Goal: Task Accomplishment & Management: Manage account settings

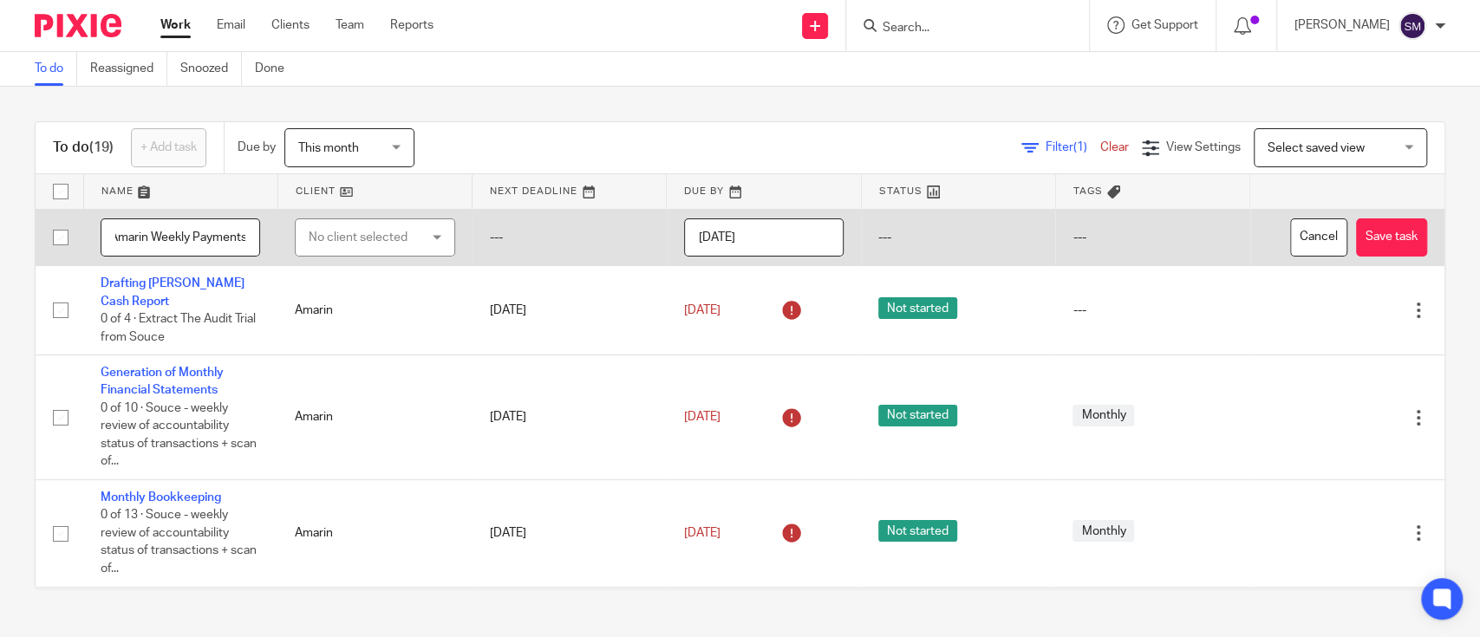
scroll to position [0, 14]
type input "Amarin Weekly Payments"
click at [391, 253] on div "No client selected" at bounding box center [367, 237] width 116 height 36
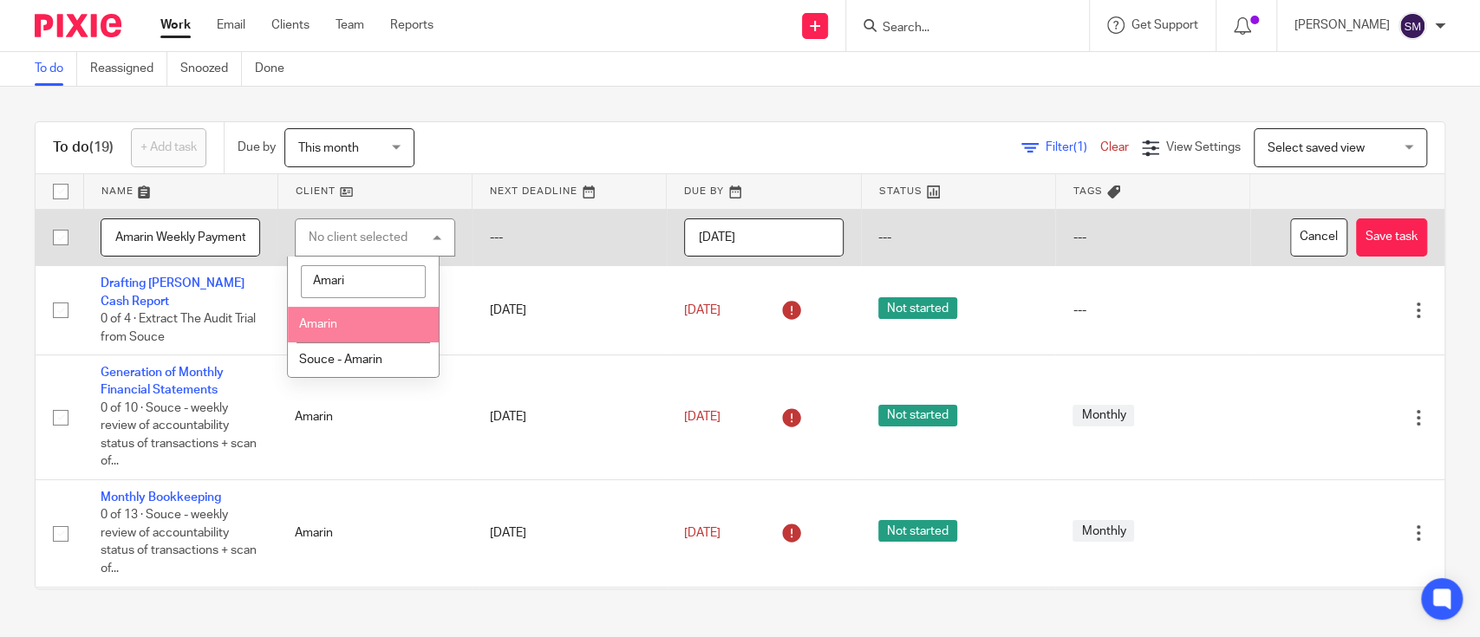
type input "Amari"
click at [373, 319] on li "Amarin" at bounding box center [363, 325] width 151 height 36
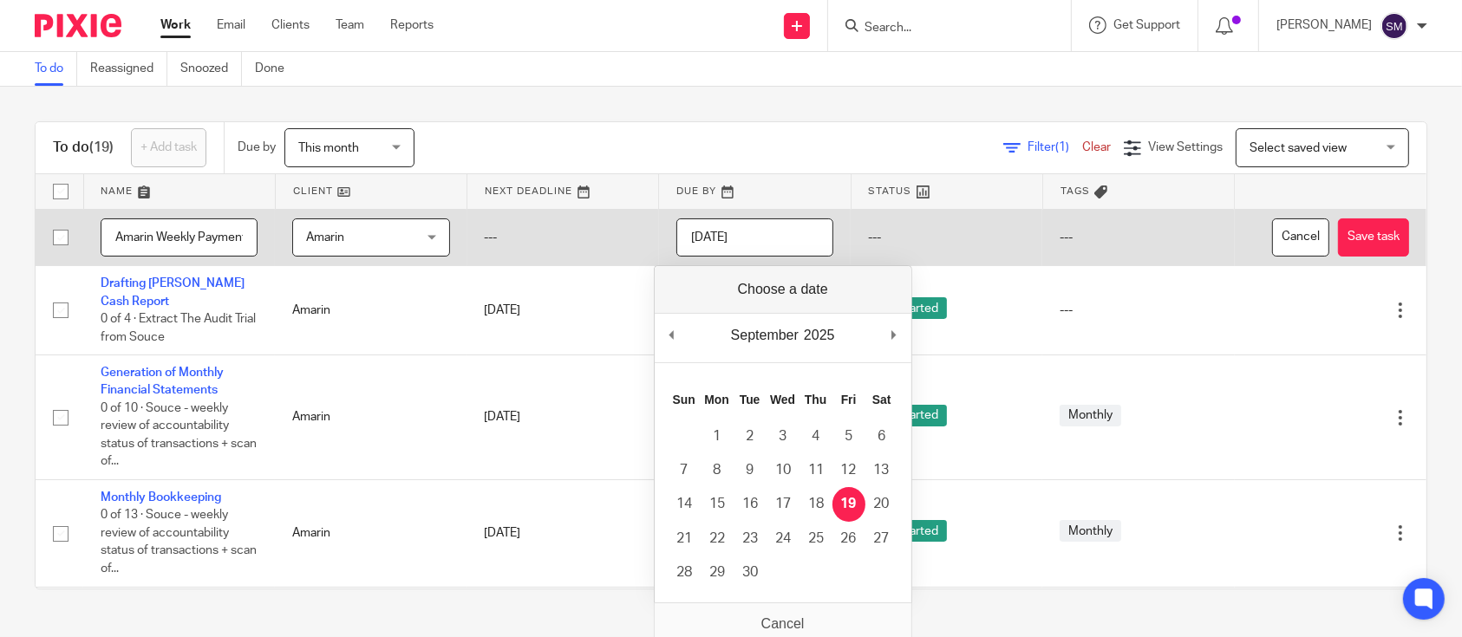
click at [773, 233] on input "2025-09-19" at bounding box center [754, 237] width 157 height 39
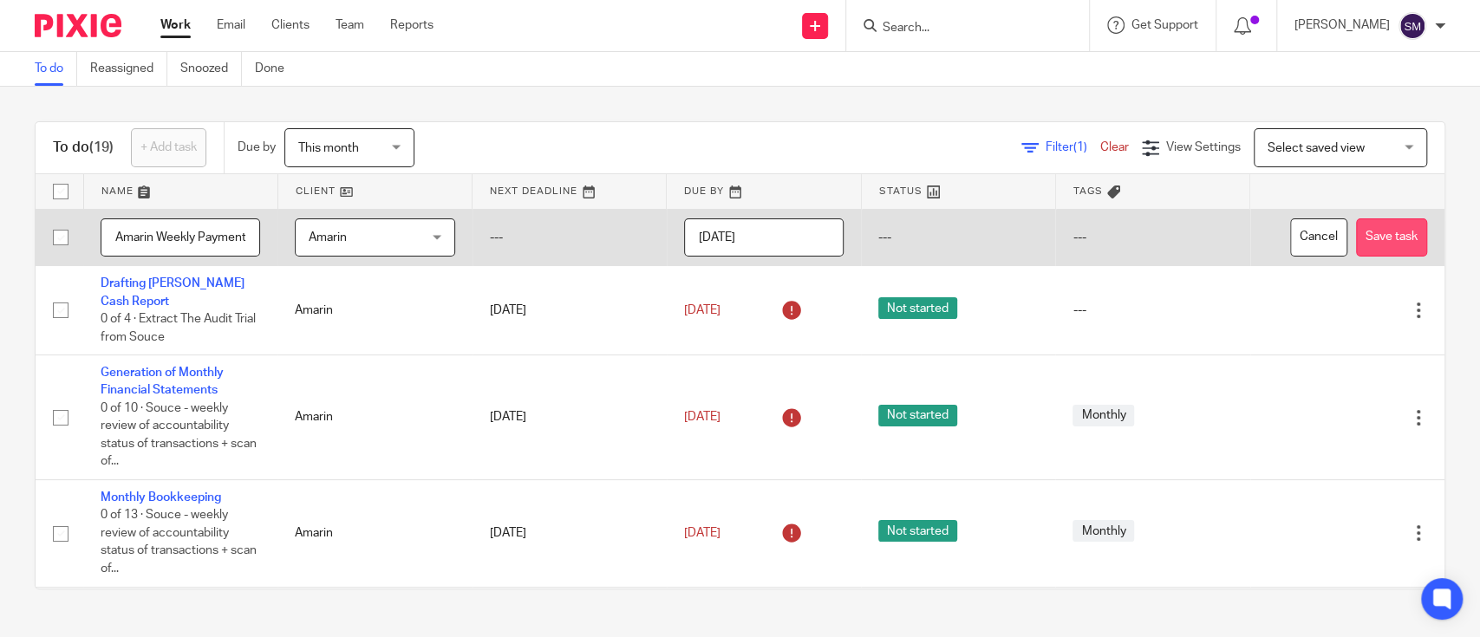
click at [1356, 234] on button "Save task" at bounding box center [1391, 237] width 71 height 39
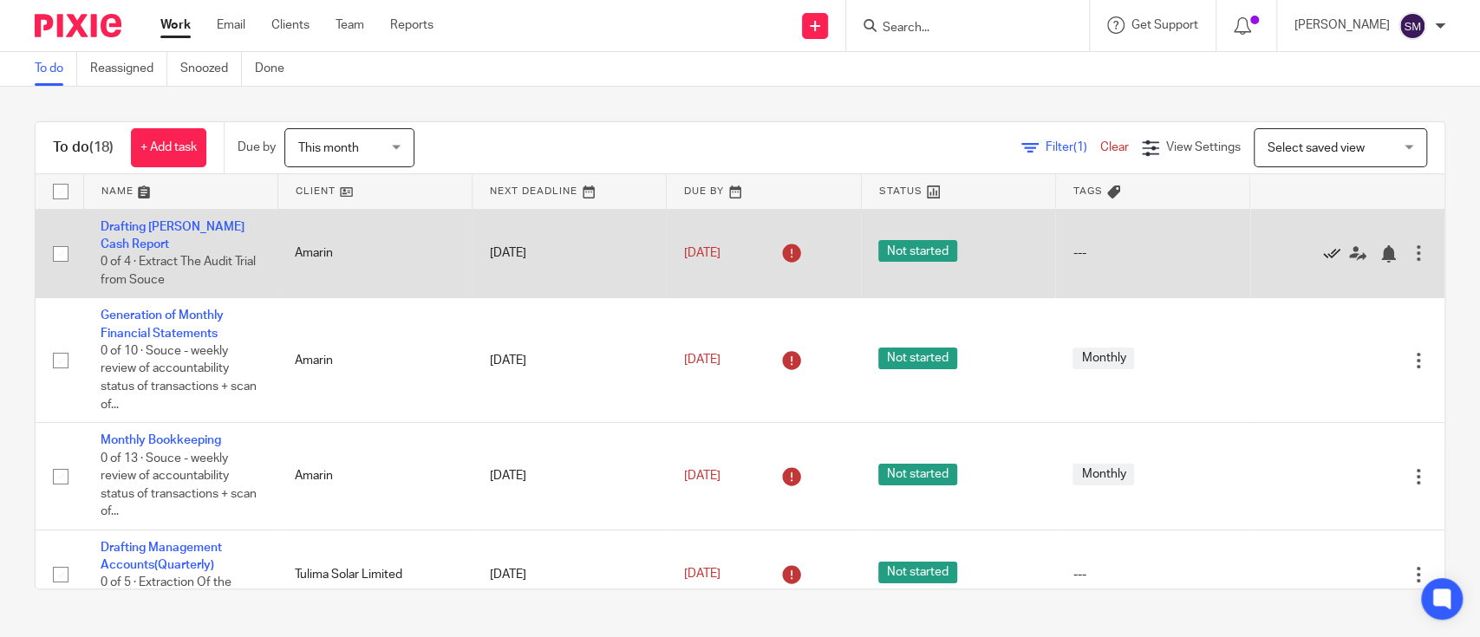
click at [1323, 248] on icon at bounding box center [1331, 253] width 17 height 17
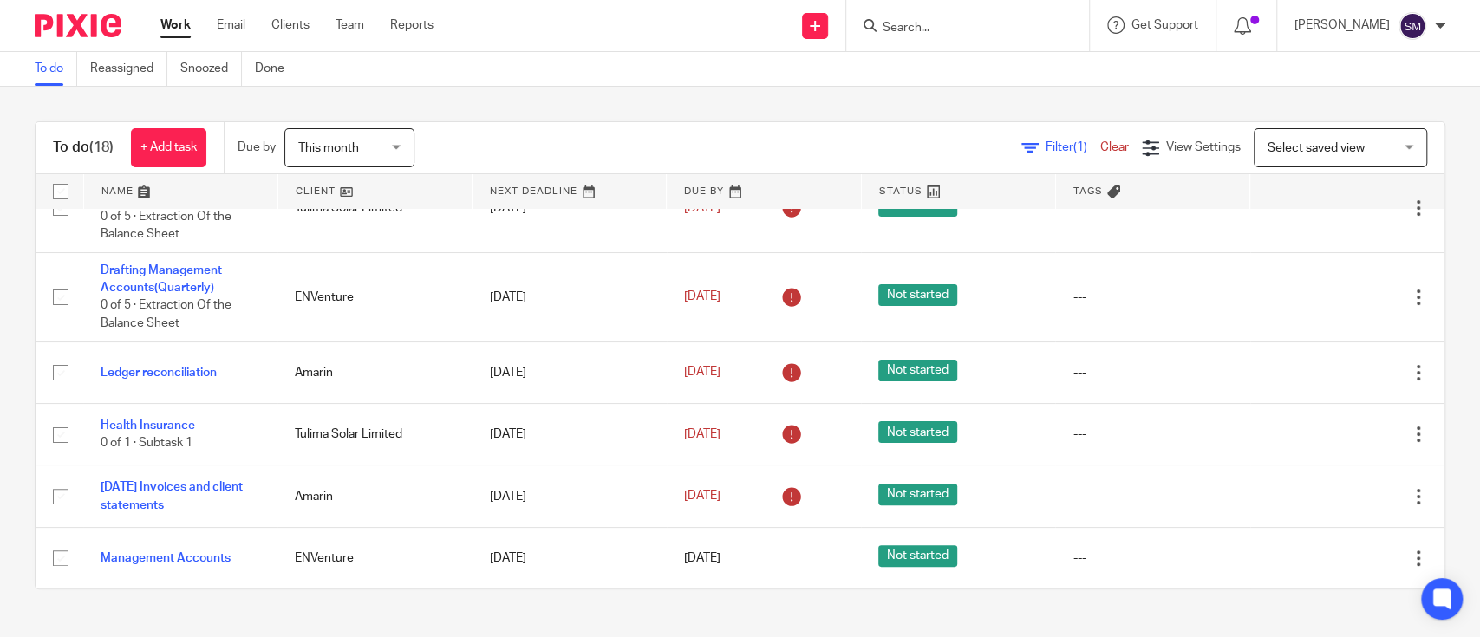
scroll to position [285, 0]
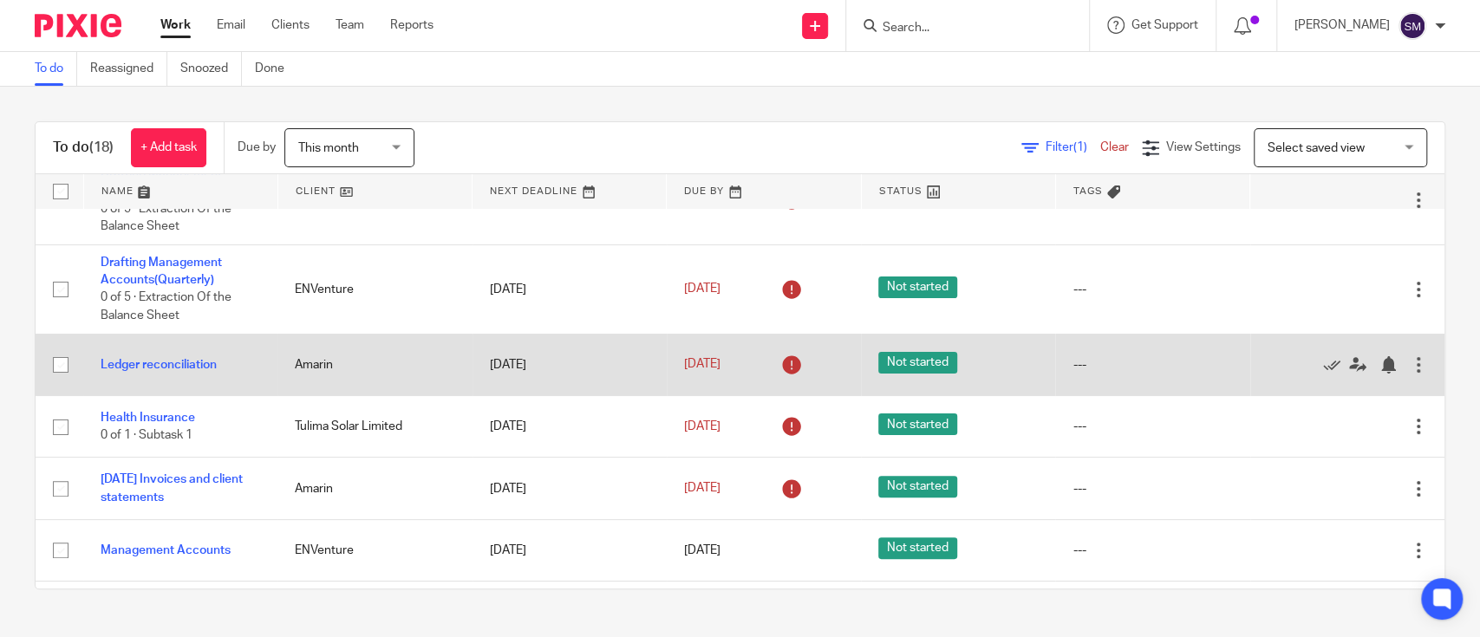
click at [1377, 368] on td "Edit task Delete" at bounding box center [1347, 365] width 194 height 62
click at [1410, 368] on div at bounding box center [1418, 364] width 17 height 17
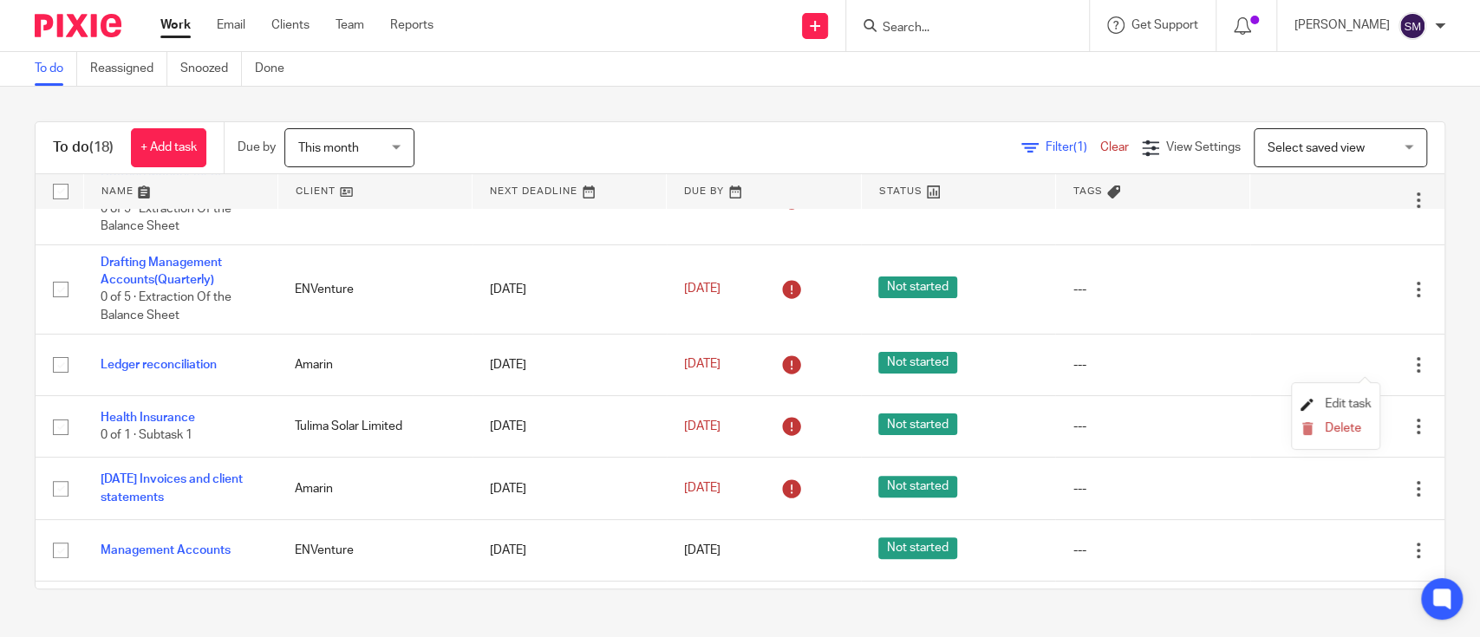
click at [1329, 400] on span "Edit task" at bounding box center [1348, 404] width 46 height 12
